Goal: Find specific page/section: Find specific page/section

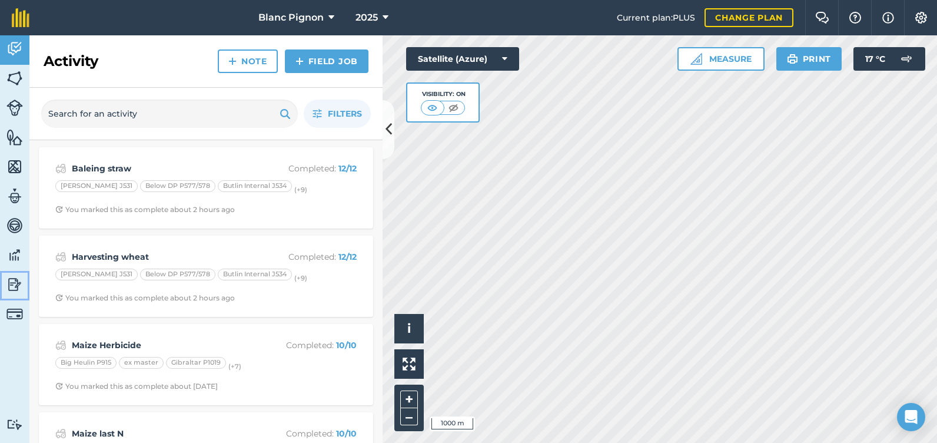
click at [17, 287] on img at bounding box center [14, 285] width 16 height 18
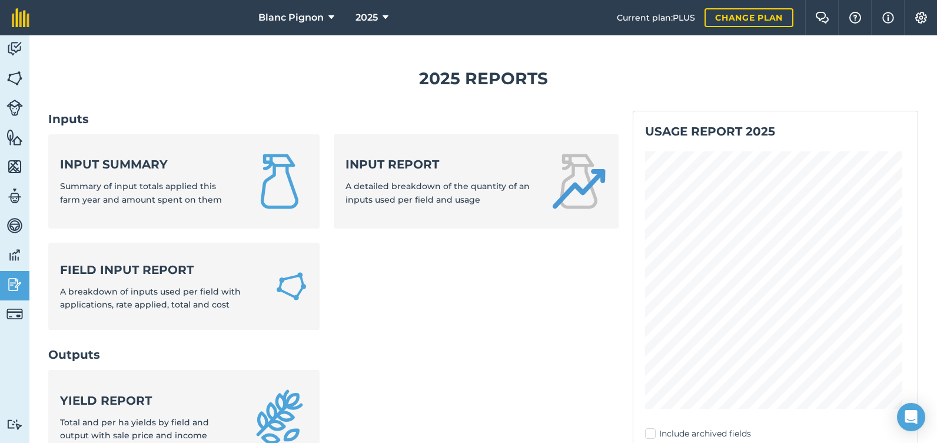
scroll to position [59, 0]
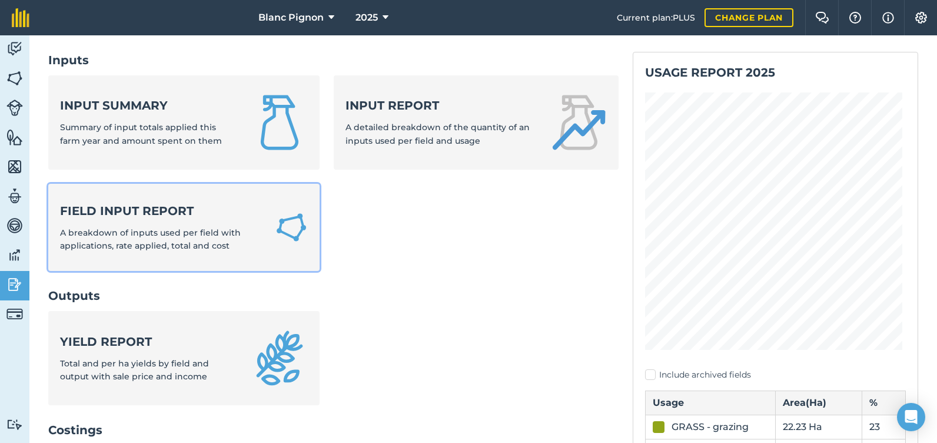
drag, startPoint x: 196, startPoint y: 217, endPoint x: 205, endPoint y: 212, distance: 10.5
click at [197, 216] on strong "Field Input Report" at bounding box center [160, 211] width 201 height 16
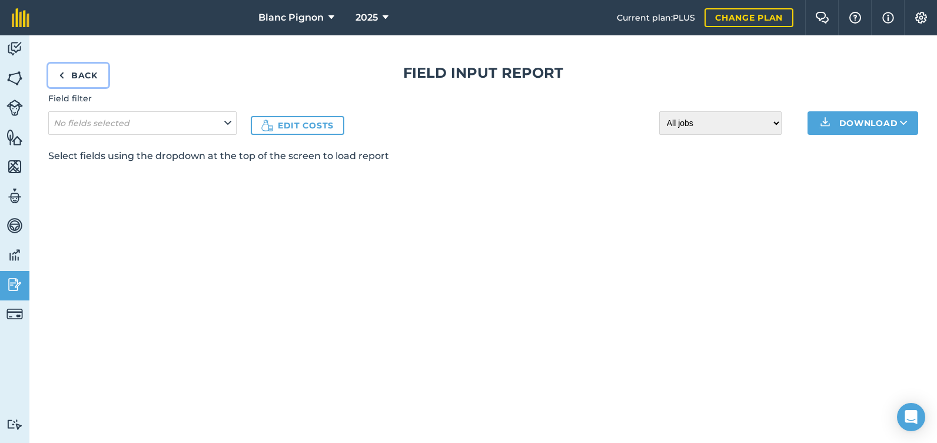
click at [62, 75] on img at bounding box center [61, 75] width 5 height 14
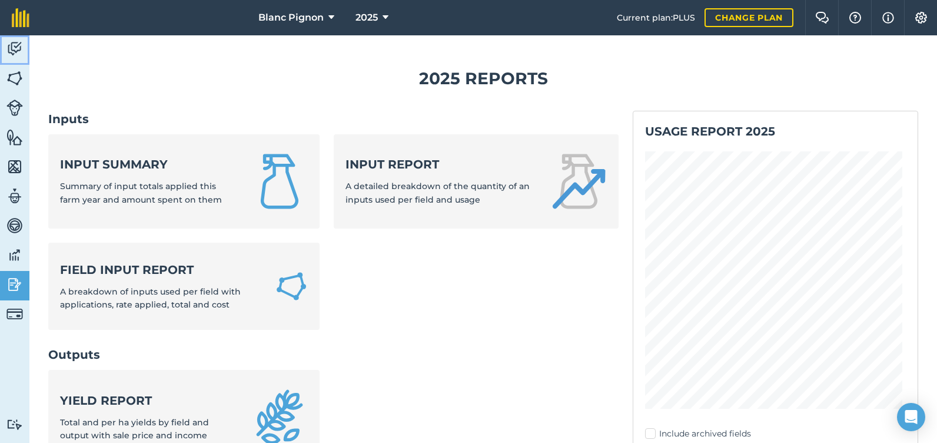
click at [16, 46] on img at bounding box center [14, 49] width 16 height 18
